Goal: Information Seeking & Learning: Check status

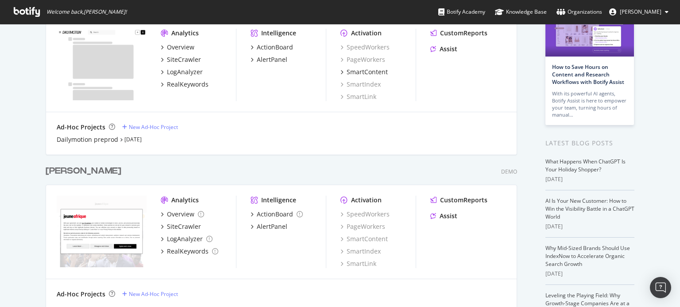
scroll to position [88, 0]
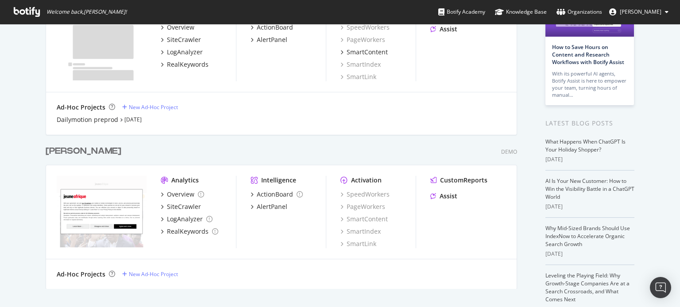
click at [50, 153] on div "[PERSON_NAME]" at bounding box center [84, 151] width 76 height 13
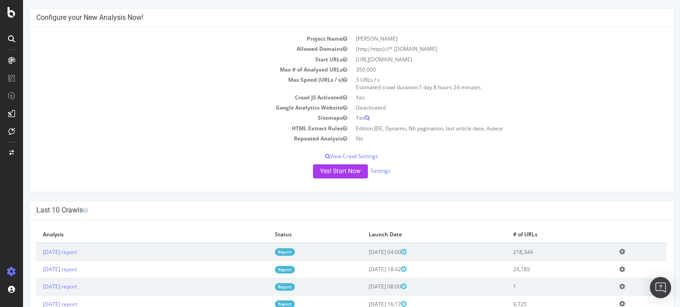
scroll to position [44, 0]
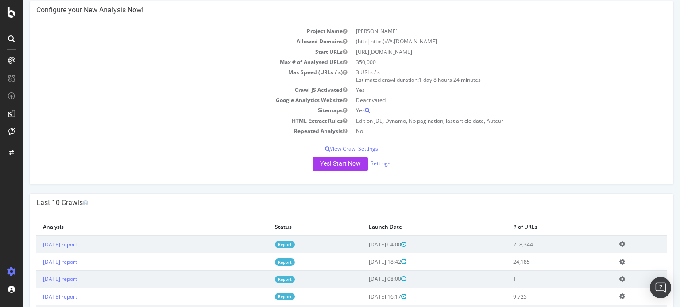
click at [295, 244] on link "Report" at bounding box center [285, 245] width 20 height 8
